Goal: Task Accomplishment & Management: Use online tool/utility

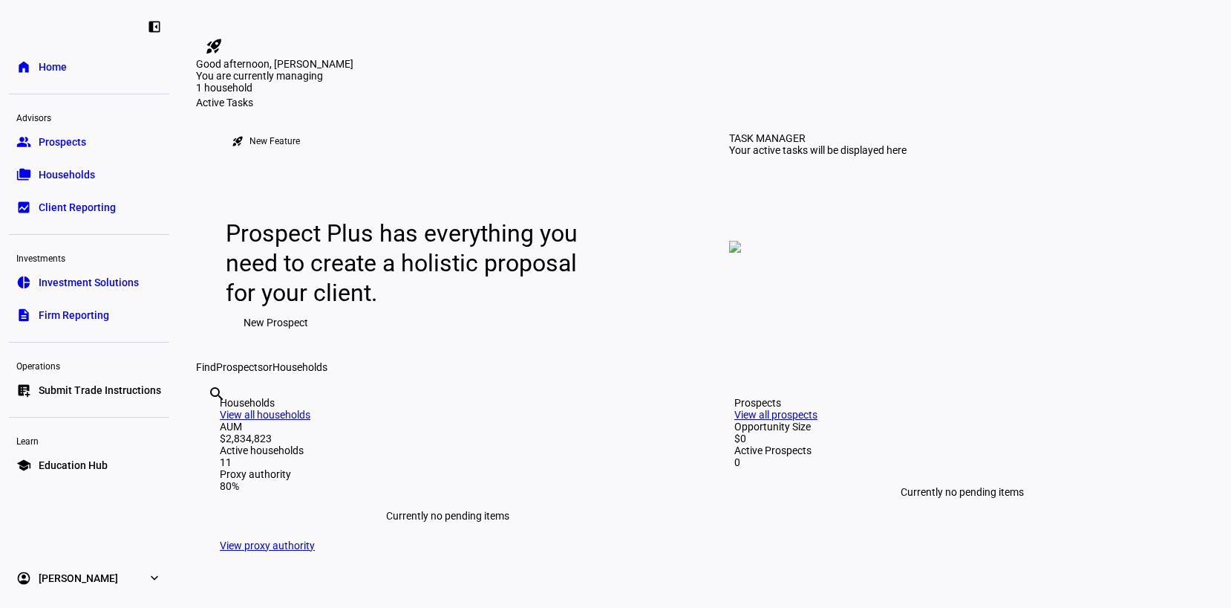
click at [95, 181] on link "folder_copy Households" at bounding box center [89, 175] width 160 height 30
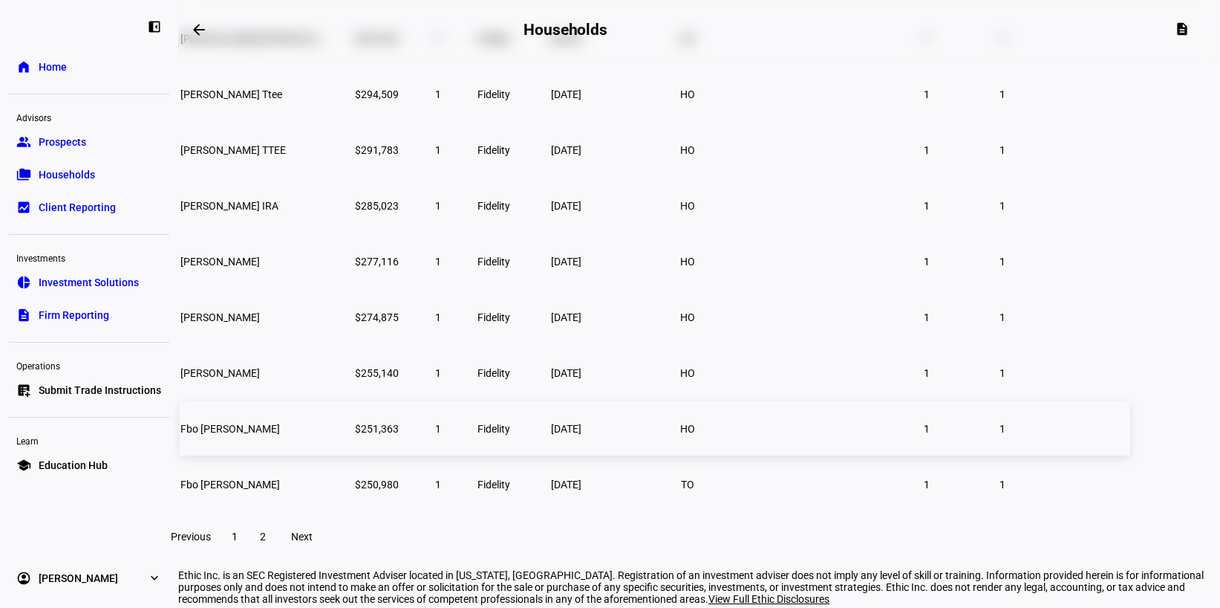
scroll to position [302, 0]
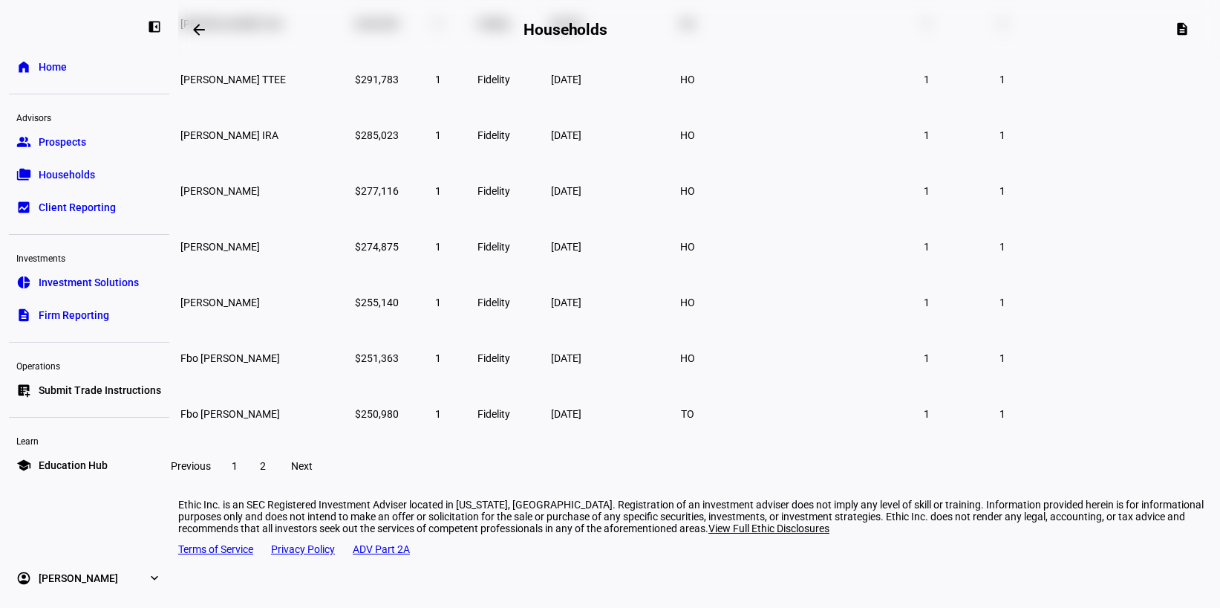
click at [129, 397] on span "Submit Trade Instructions" at bounding box center [100, 389] width 123 height 15
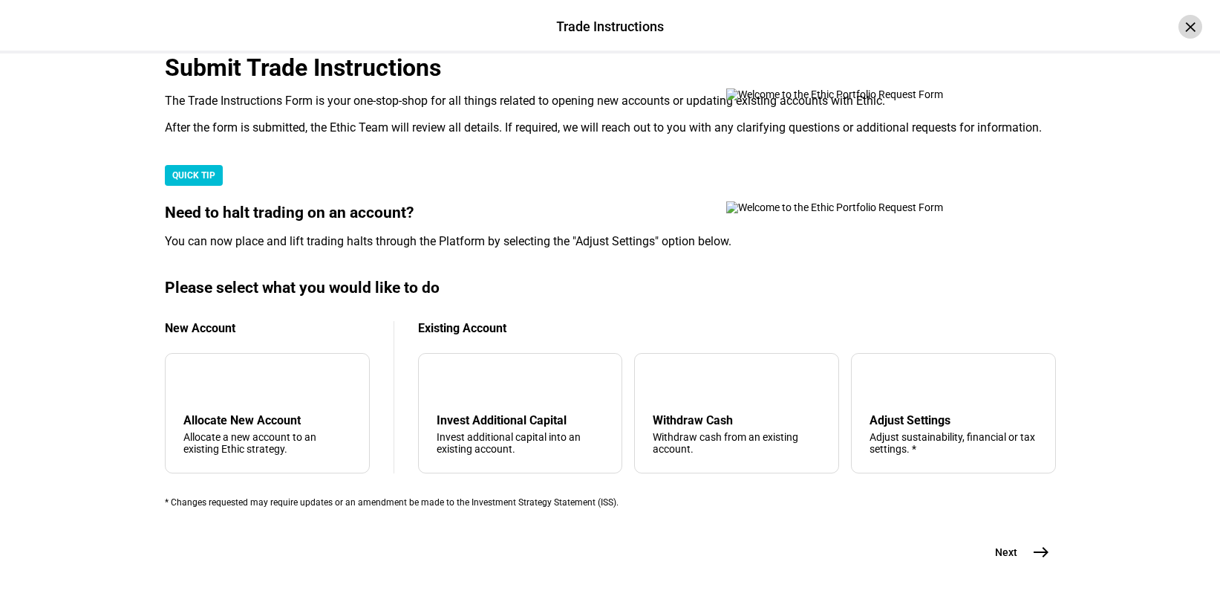
click at [1179, 27] on div "×" at bounding box center [1191, 27] width 24 height 24
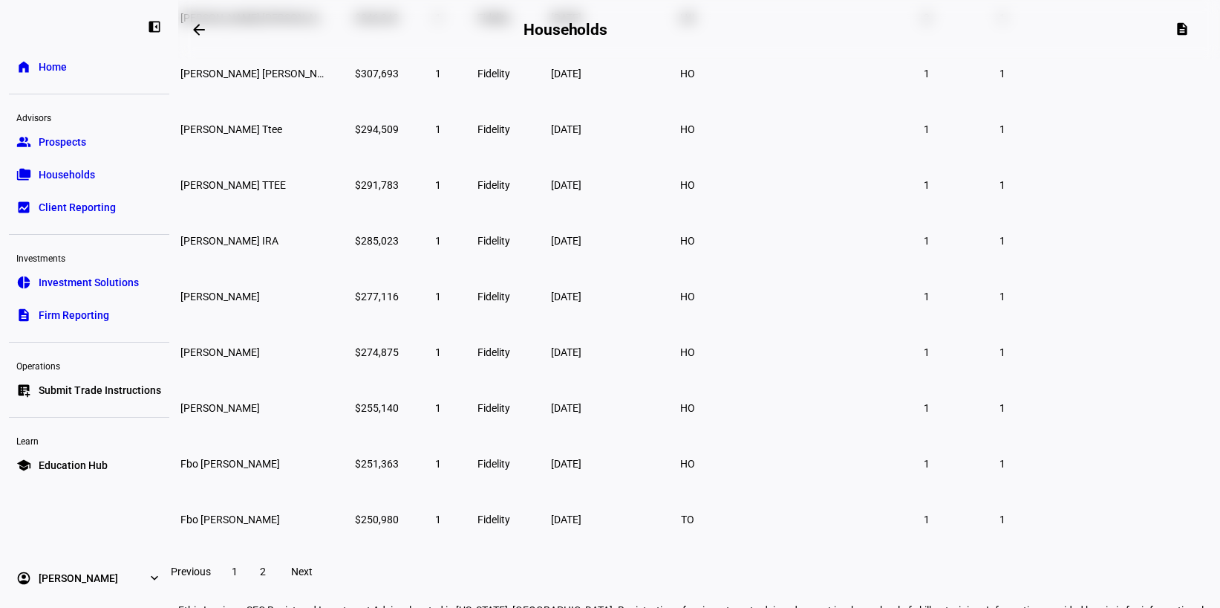
scroll to position [228, 0]
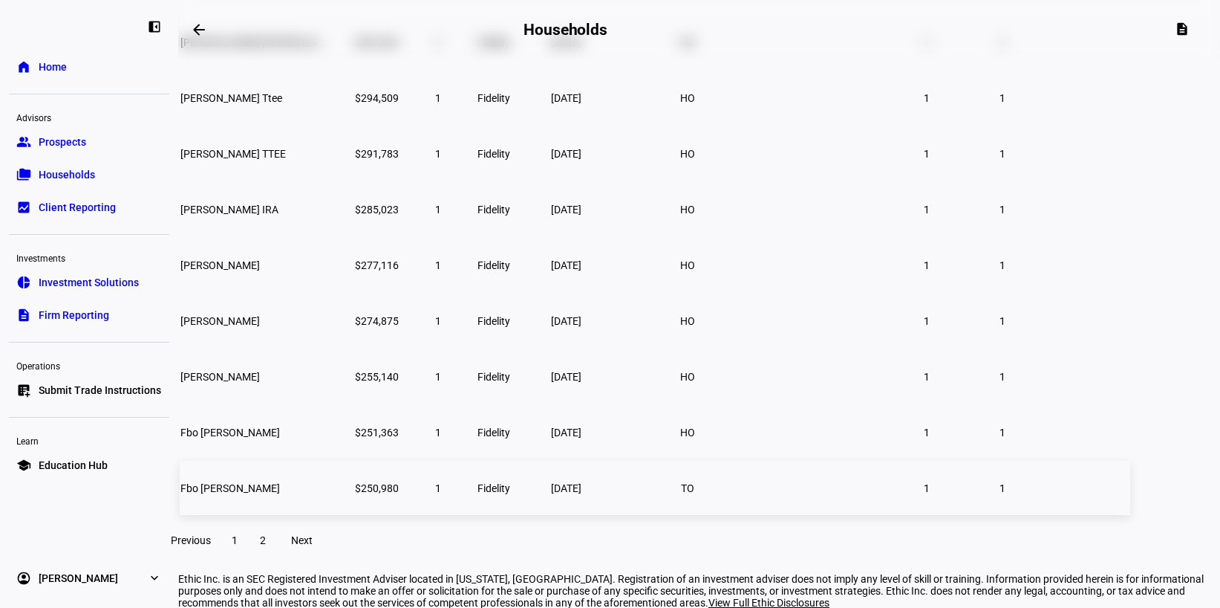
click at [280, 494] on span "Fbo [PERSON_NAME]" at bounding box center [230, 488] width 100 height 12
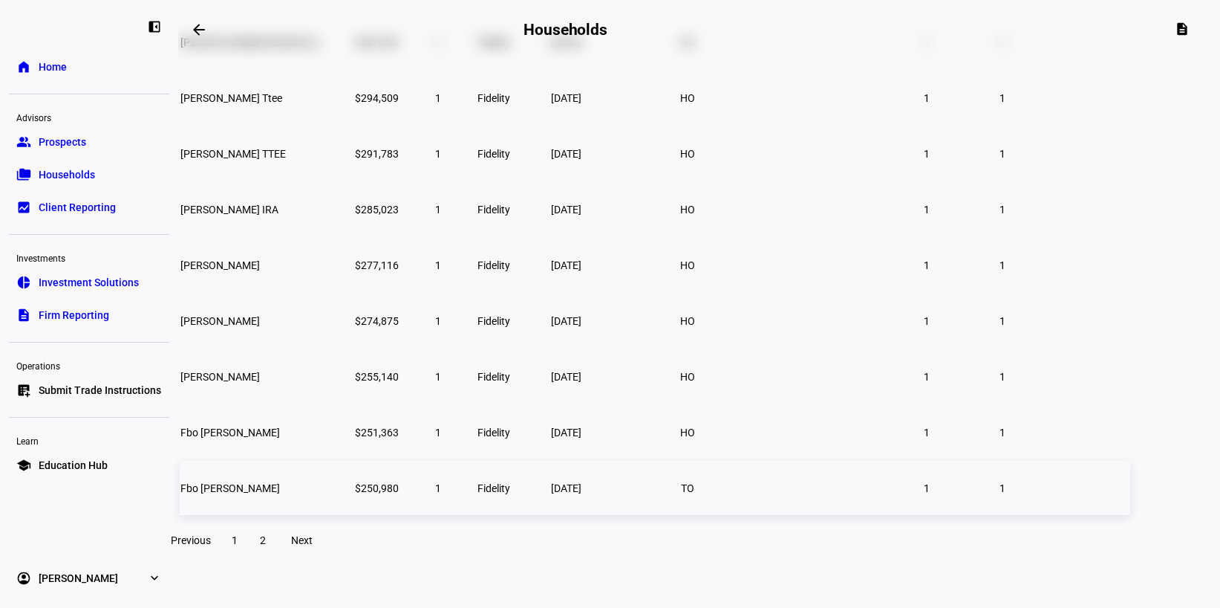
scroll to position [201, 0]
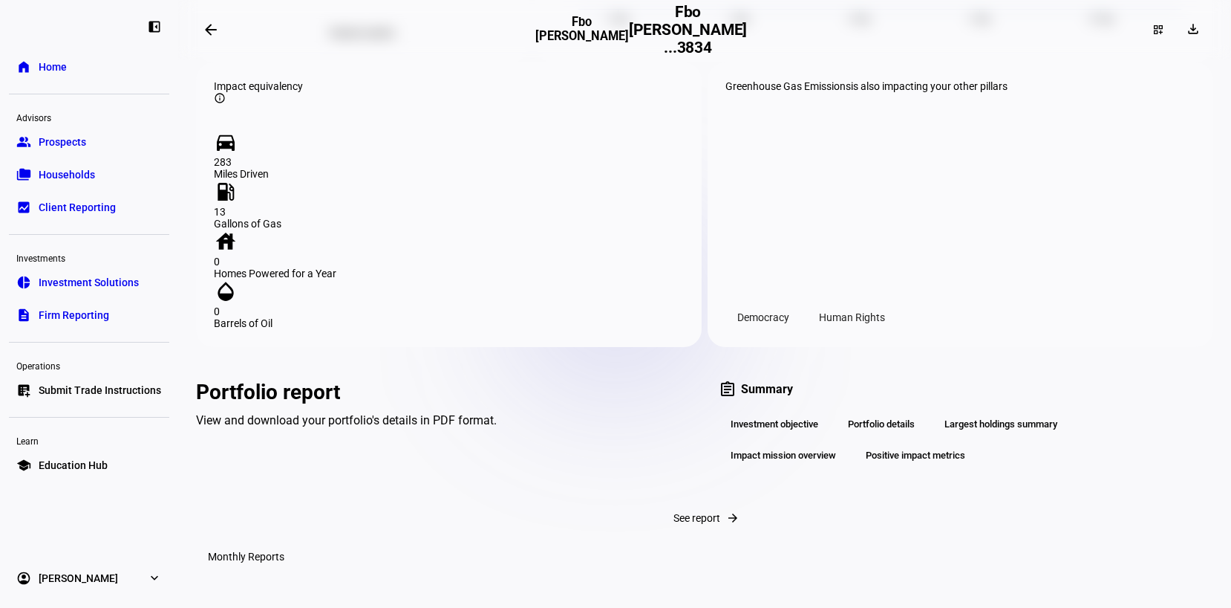
scroll to position [1708, 0]
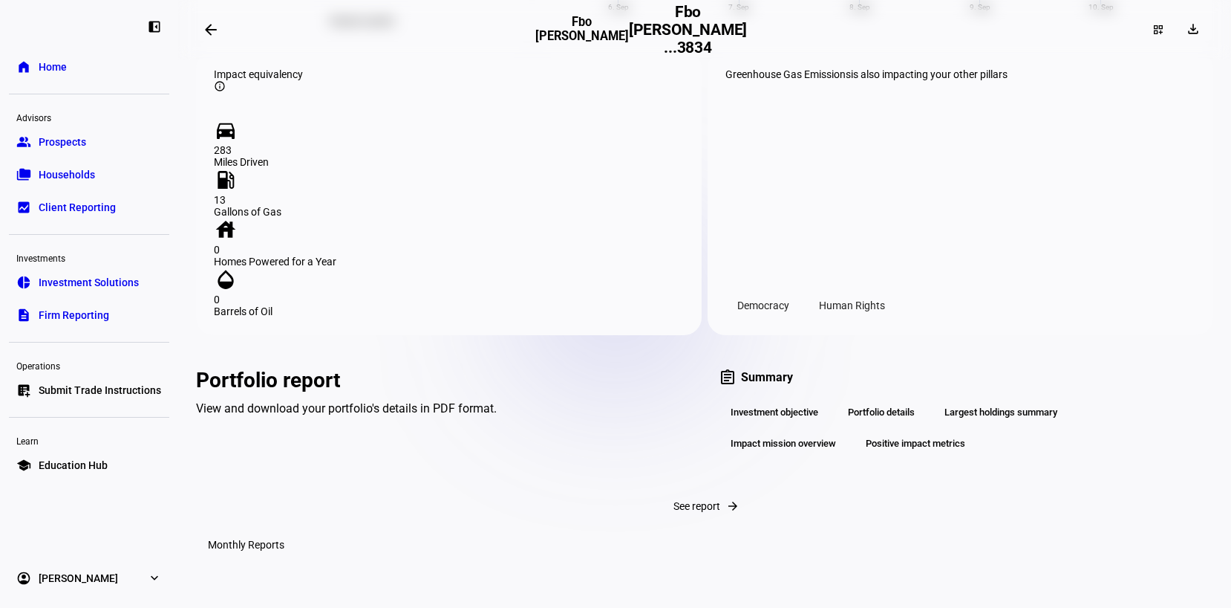
click at [61, 63] on span "Home" at bounding box center [53, 66] width 28 height 15
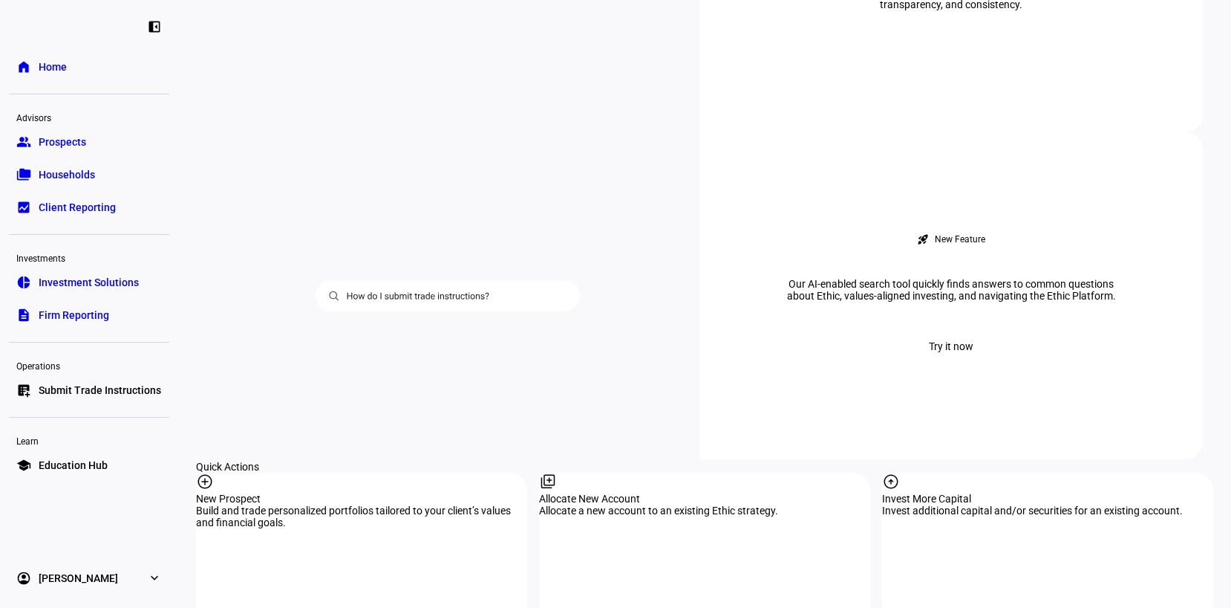
scroll to position [1188, 0]
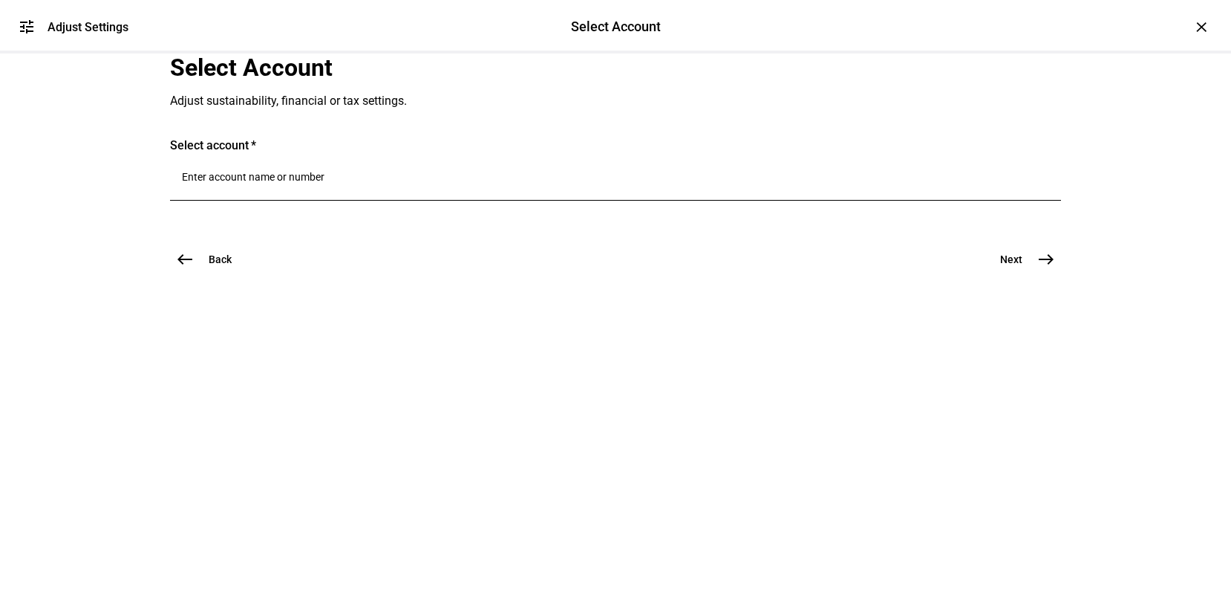
click at [363, 183] on input "Number" at bounding box center [615, 177] width 867 height 12
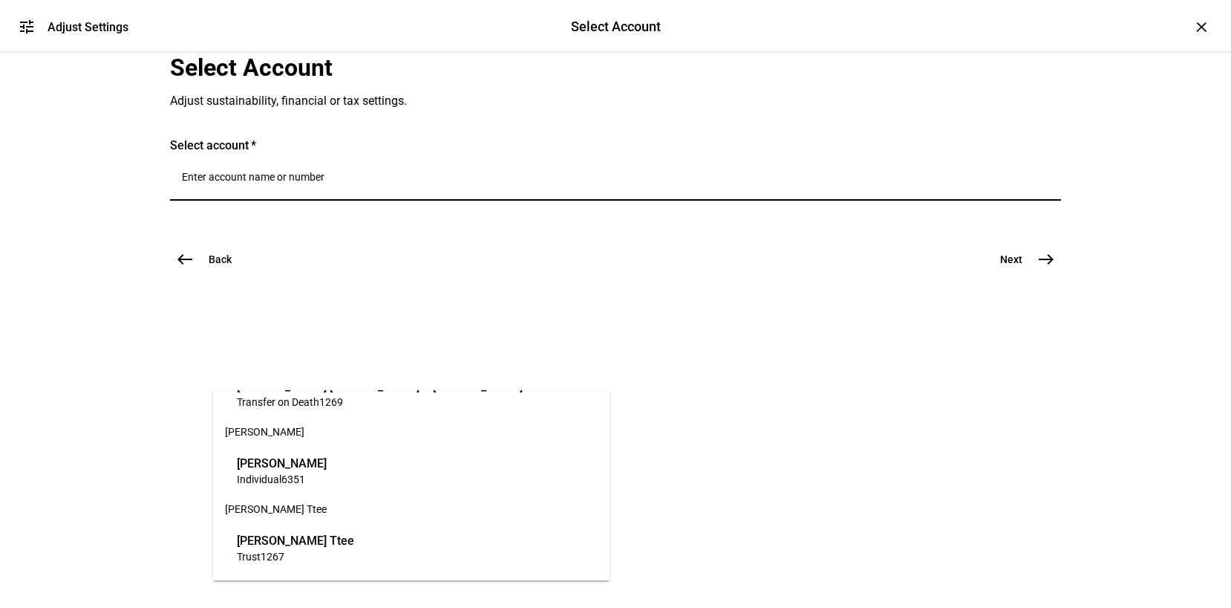
scroll to position [297, 0]
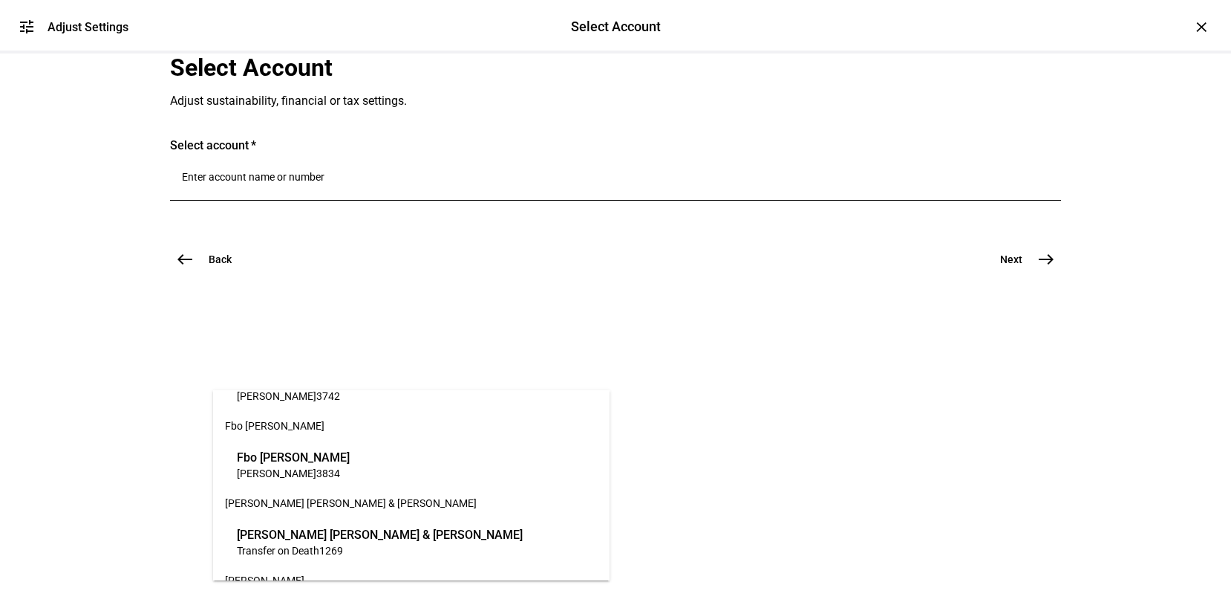
click at [315, 466] on span "IRA Rollover 3834" at bounding box center [293, 473] width 113 height 14
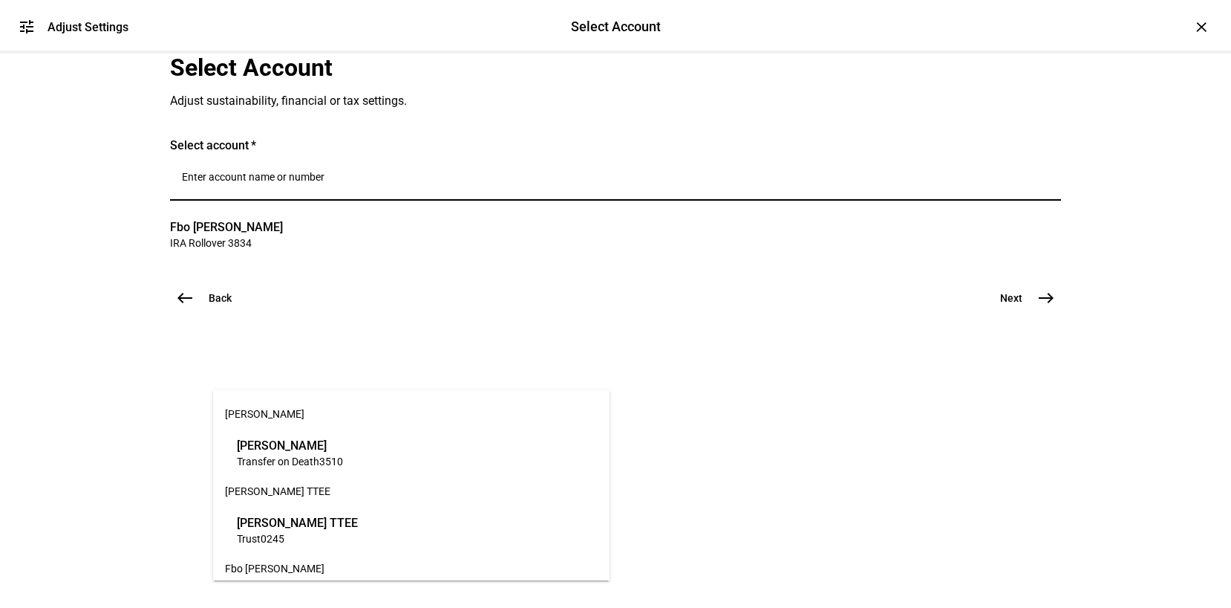
click at [391, 183] on input "Number" at bounding box center [615, 177] width 867 height 12
click at [879, 253] on mat-card "Select account Fbo [PERSON_NAME] IRA Rollover 3834 clear" at bounding box center [615, 195] width 891 height 115
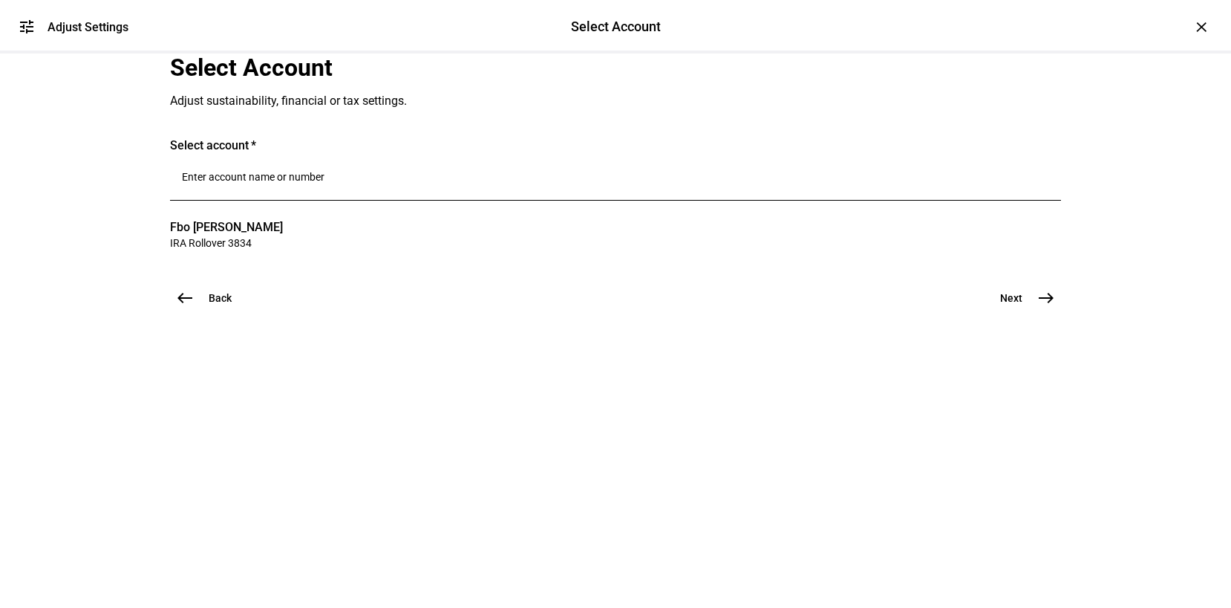
click at [1048, 307] on mat-icon "east" at bounding box center [1047, 298] width 18 height 18
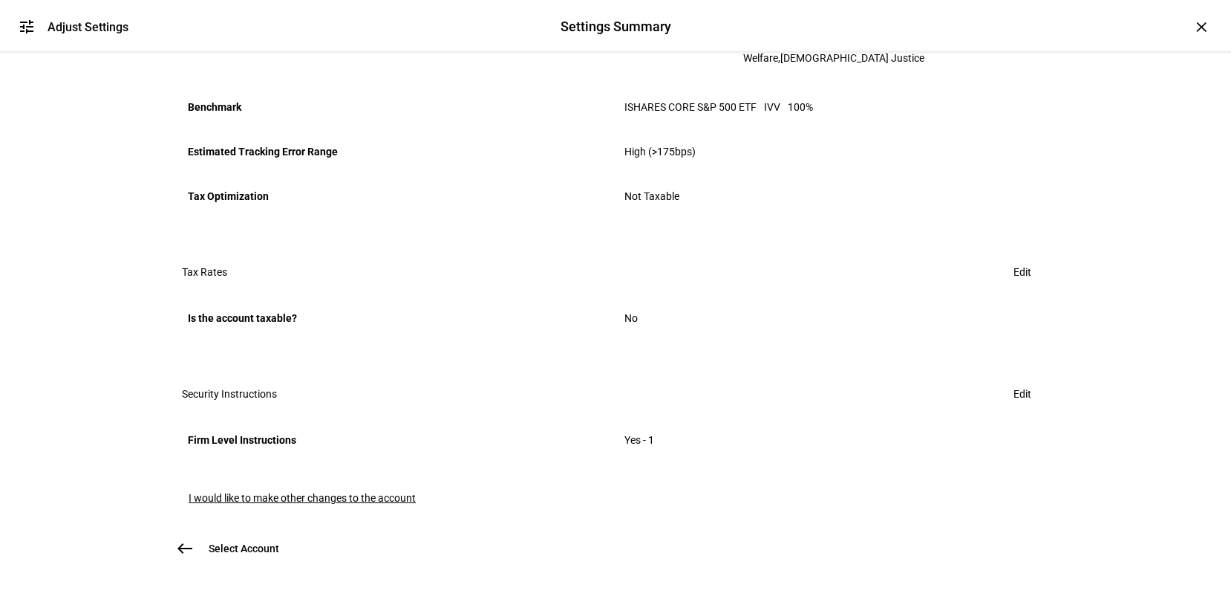
scroll to position [784, 0]
click at [1015, 379] on span "Edit" at bounding box center [1023, 394] width 18 height 30
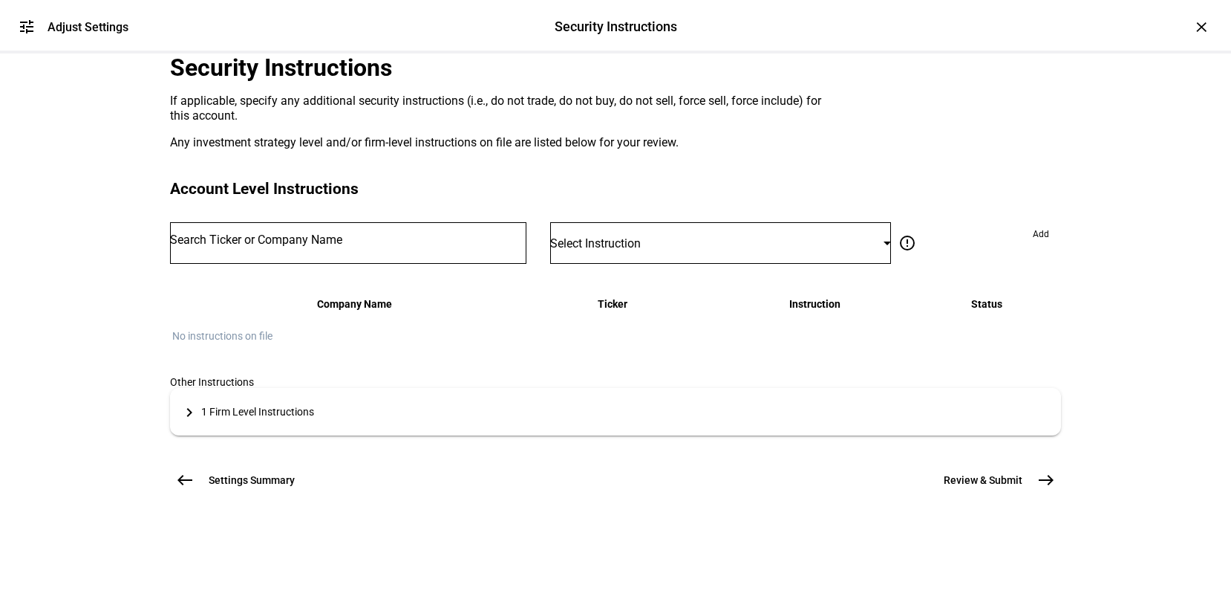
scroll to position [0, 0]
click at [325, 246] on input "Number" at bounding box center [348, 240] width 356 height 12
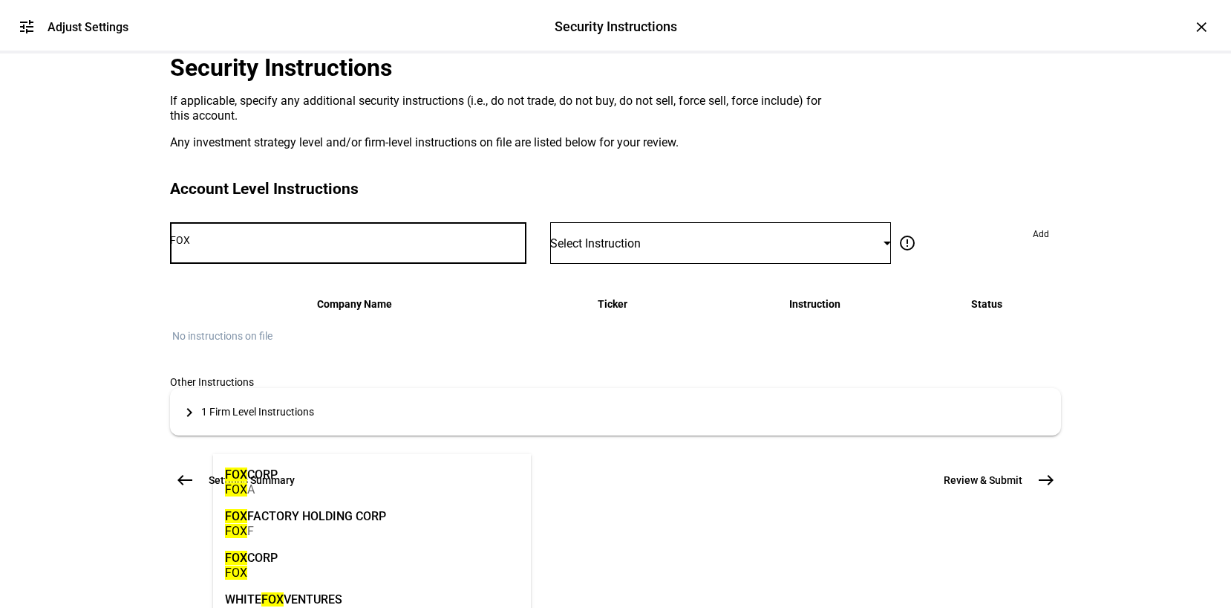
type input "FOX"
click at [288, 545] on mat-option "FOX CORP FOX" at bounding box center [372, 564] width 318 height 42
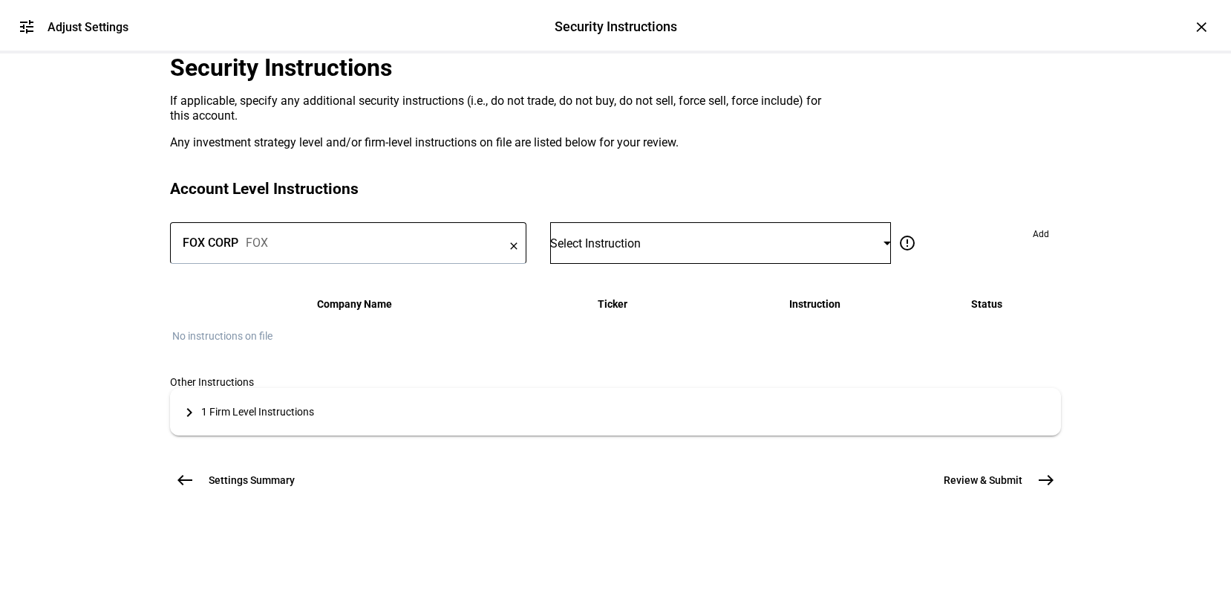
click at [809, 250] on div "Select Instruction" at bounding box center [716, 243] width 333 height 14
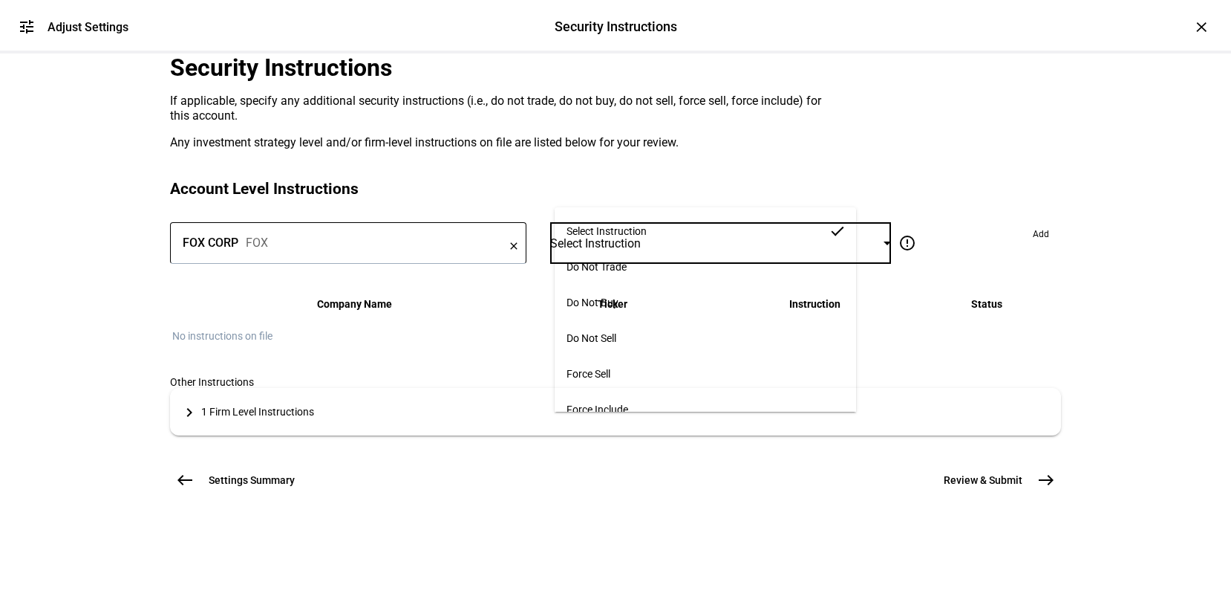
click at [610, 368] on span "Force Sell" at bounding box center [589, 374] width 44 height 12
click at [1033, 246] on span "Add" at bounding box center [1041, 234] width 16 height 24
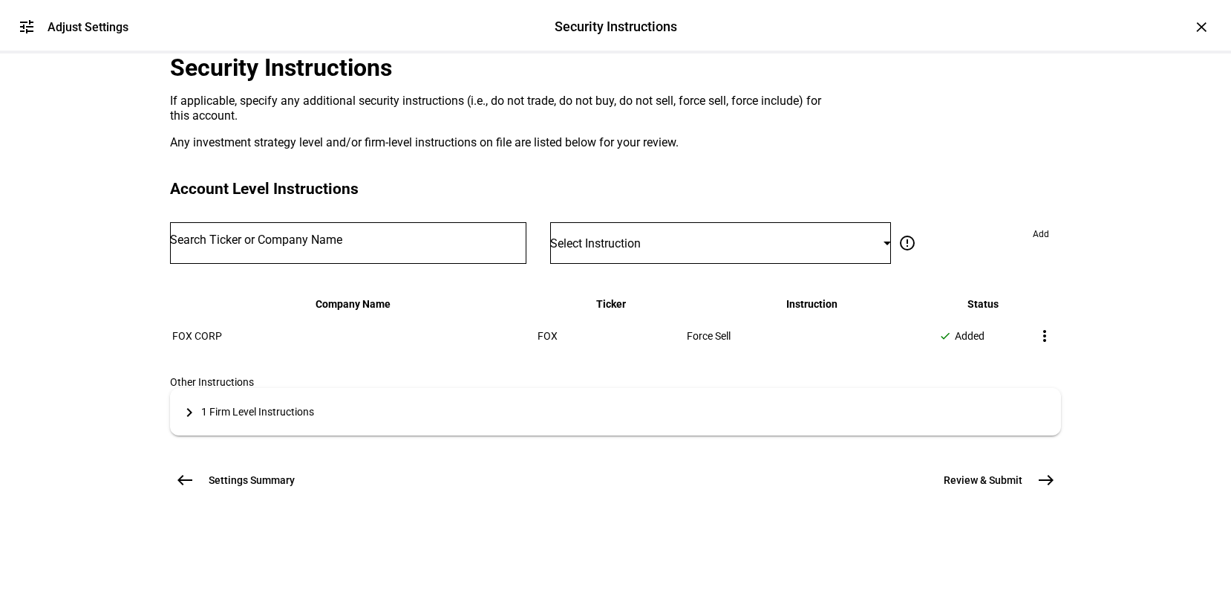
scroll to position [250, 0]
click at [997, 487] on span "Review & Submit" at bounding box center [983, 479] width 79 height 15
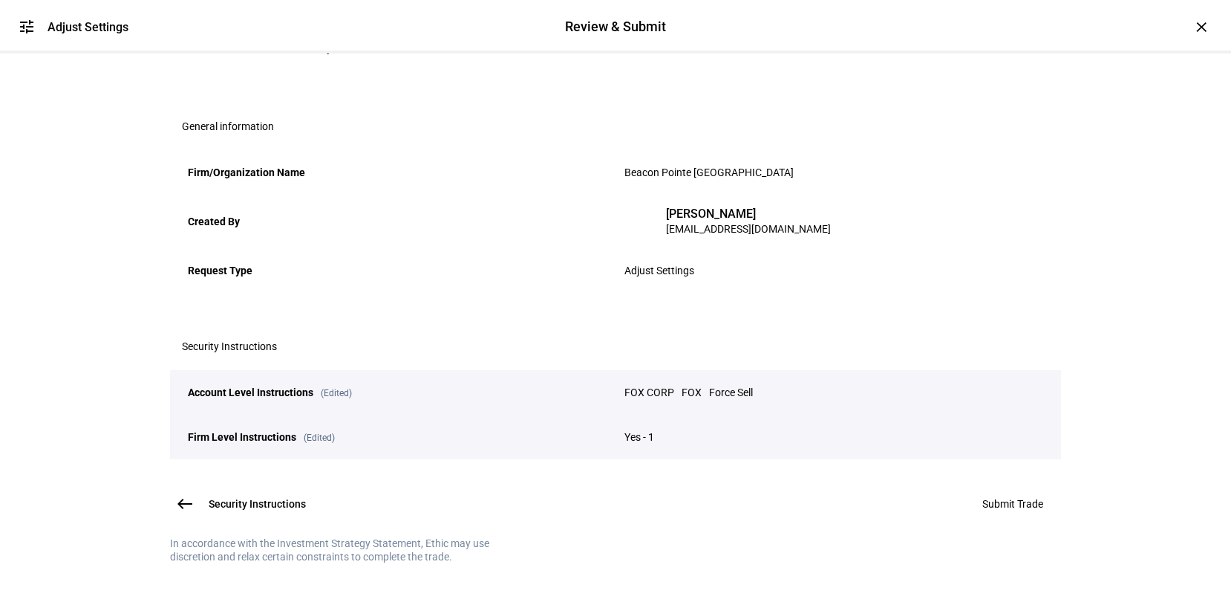
scroll to position [274, 0]
click at [1006, 498] on span "Submit Trade" at bounding box center [1013, 504] width 61 height 12
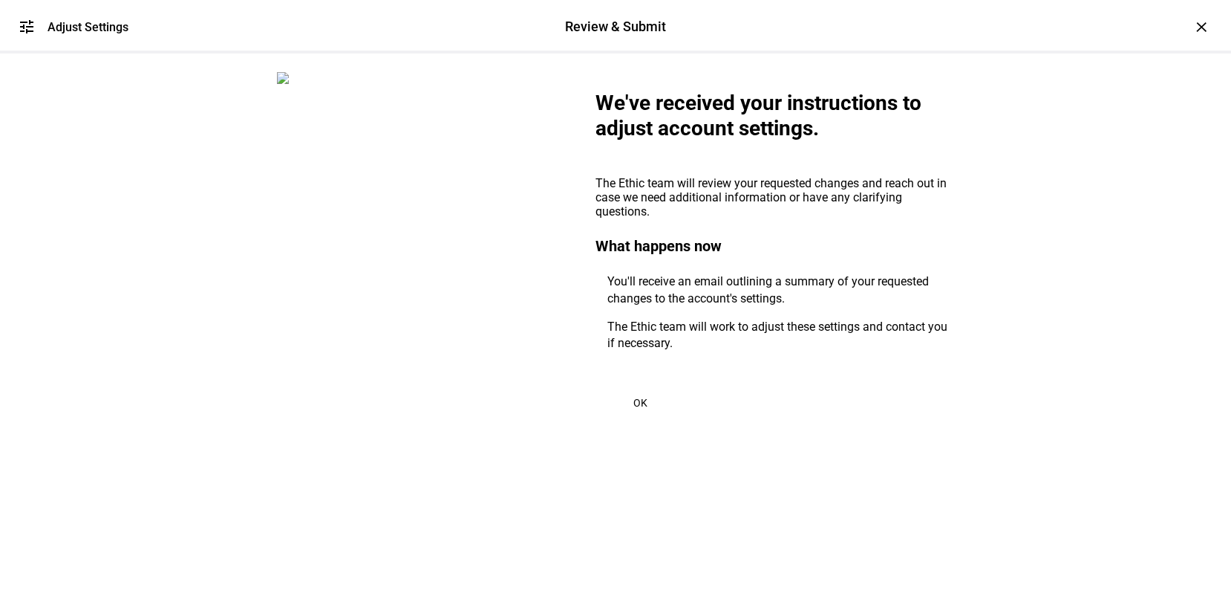
scroll to position [3, 0]
click at [645, 420] on span at bounding box center [640, 403] width 89 height 36
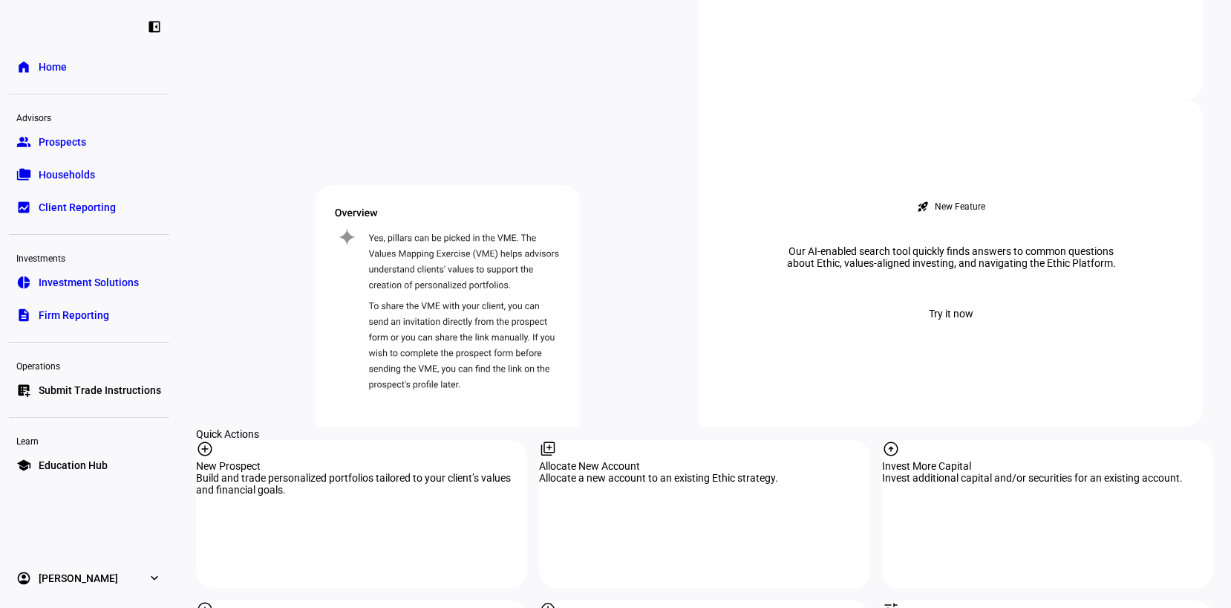
click at [637, 183] on div "rocket_launch Product Updates The latest features and improvements Powered by L…" at bounding box center [704, 77] width 1017 height 2495
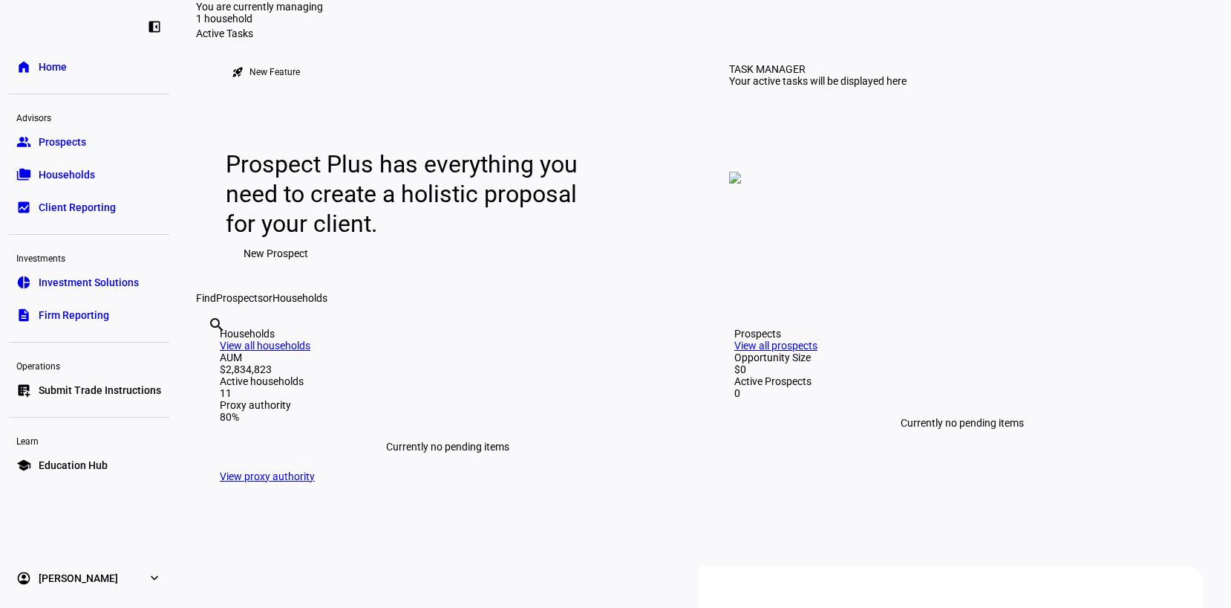
scroll to position [0, 0]
